Goal: Go to known website: Access a specific website the user already knows

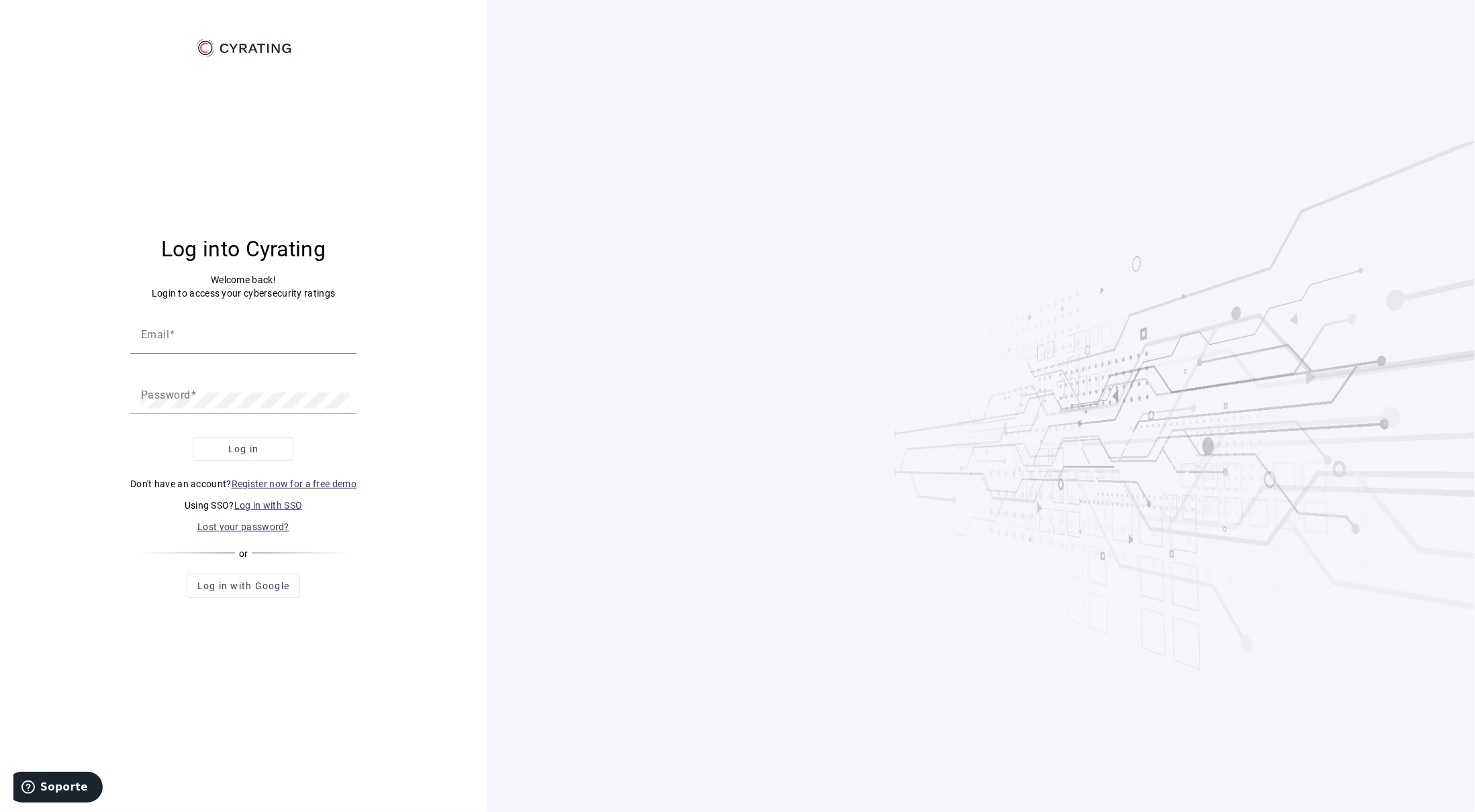
click at [264, 508] on link "Log in with SSO" at bounding box center [268, 505] width 69 height 11
